Goal: Navigation & Orientation: Find specific page/section

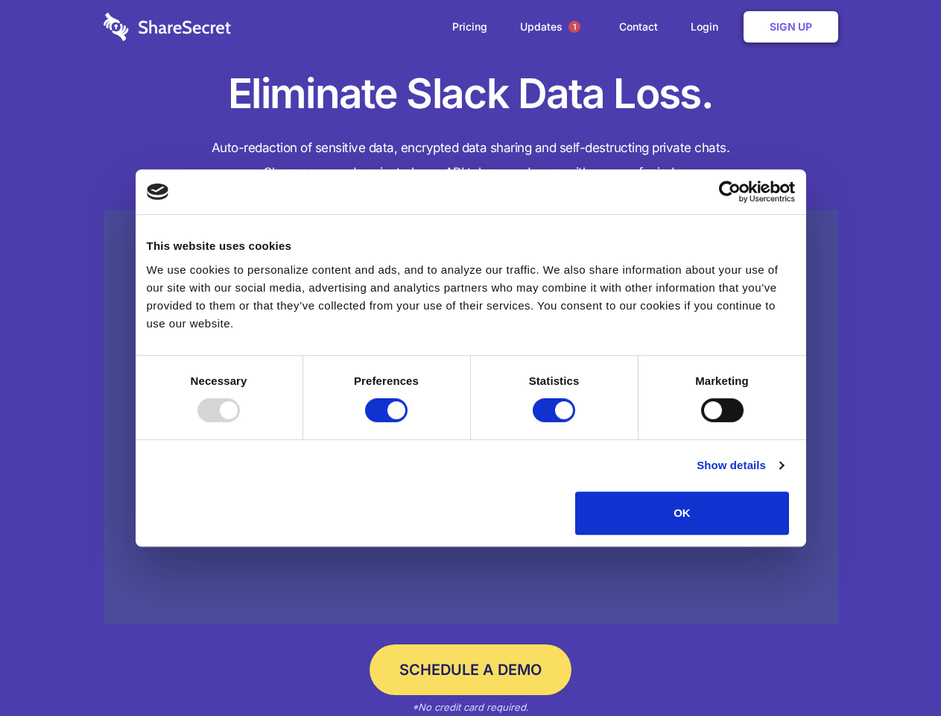
click at [240, 422] on div at bounding box center [219, 410] width 42 height 24
click at [408, 422] on input "Preferences" at bounding box center [386, 410] width 42 height 24
checkbox input "false"
click at [556, 422] on input "Statistics" at bounding box center [554, 410] width 42 height 24
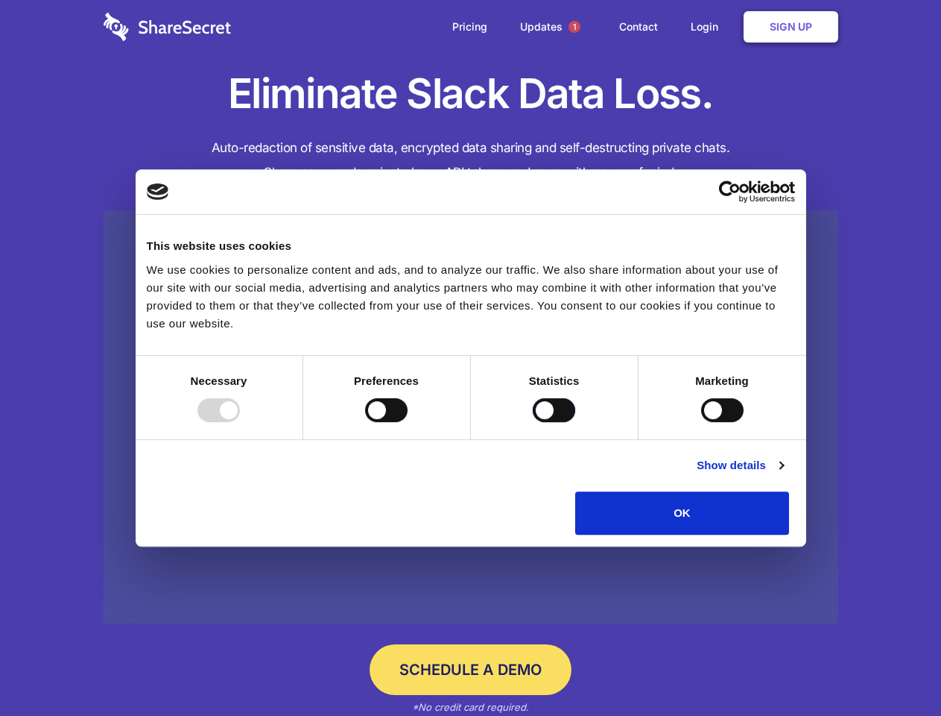
checkbox input "false"
click at [701, 422] on input "Marketing" at bounding box center [722, 410] width 42 height 24
checkbox input "true"
click at [783, 474] on link "Show details" at bounding box center [740, 465] width 86 height 18
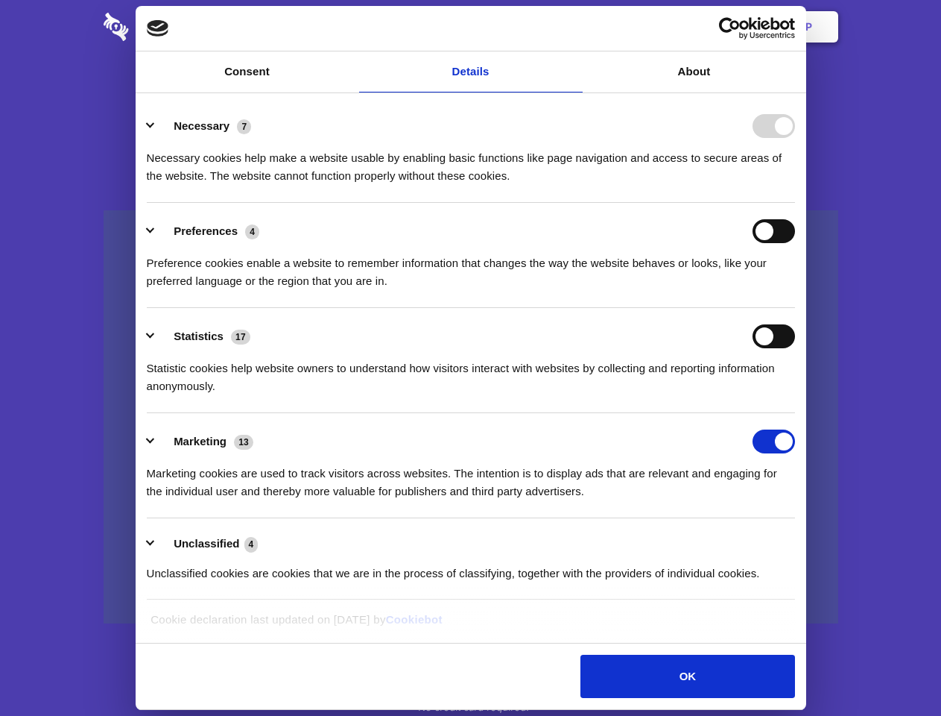
click at [802, 540] on ul "Necessary 7 Necessary cookies help make a website usable by enabling basic func…" at bounding box center [470, 349] width 663 height 502
click at [574, 27] on span "1" at bounding box center [575, 27] width 12 height 12
